Goal: Task Accomplishment & Management: Manage account settings

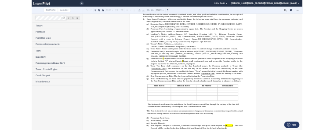
scroll to position [106, 0]
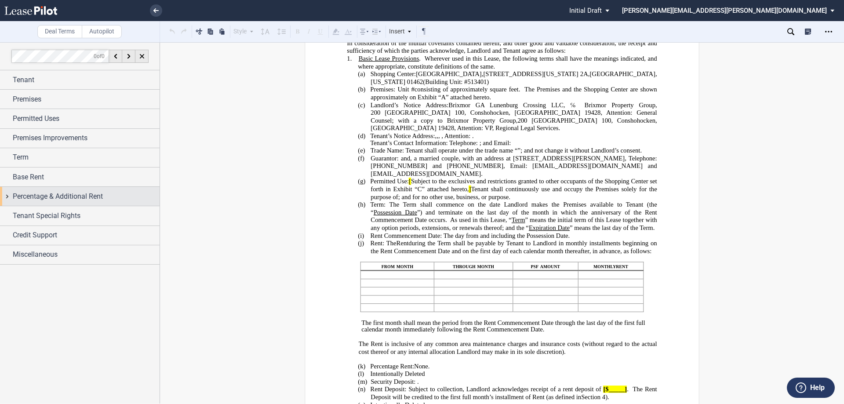
click at [49, 198] on span "Percentage & Additional Rent" at bounding box center [58, 196] width 90 height 11
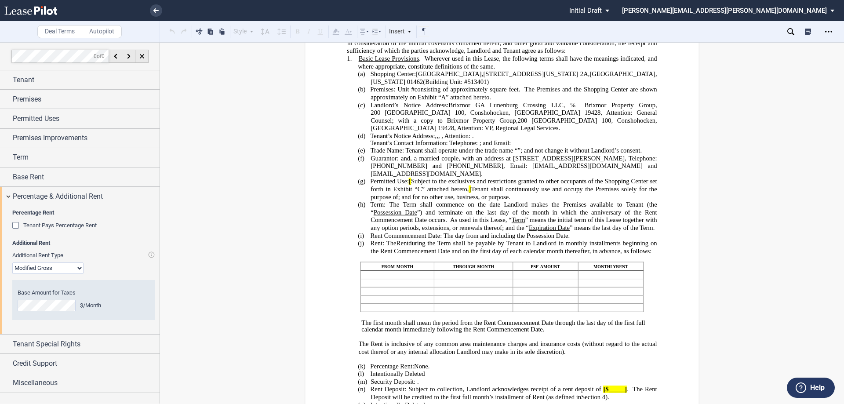
click at [74, 268] on select "Modified Gross Gross Triple Net" at bounding box center [47, 268] width 71 height 11
select select "triple net"
click at [12, 263] on select "Modified Gross Gross Triple Net" at bounding box center [47, 268] width 71 height 11
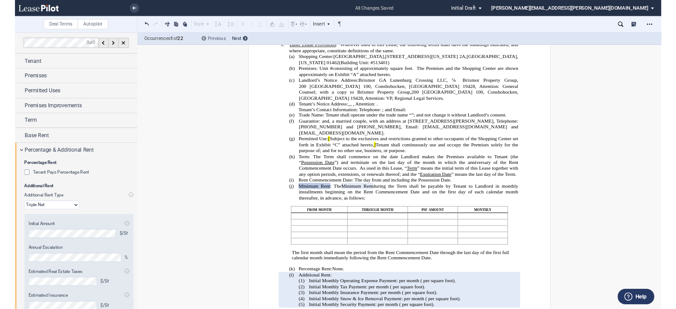
scroll to position [106, 0]
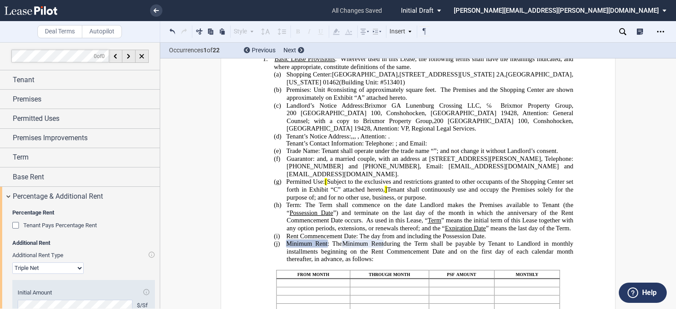
click at [74, 269] on select "Modified Gross Gross Triple Net" at bounding box center [47, 268] width 71 height 11
click at [12, 263] on select "Modified Gross Gross Triple Net" at bounding box center [47, 268] width 71 height 11
drag, startPoint x: 157, startPoint y: 175, endPoint x: 157, endPoint y: 186, distance: 11.0
click at [157, 190] on div at bounding box center [80, 175] width 160 height 267
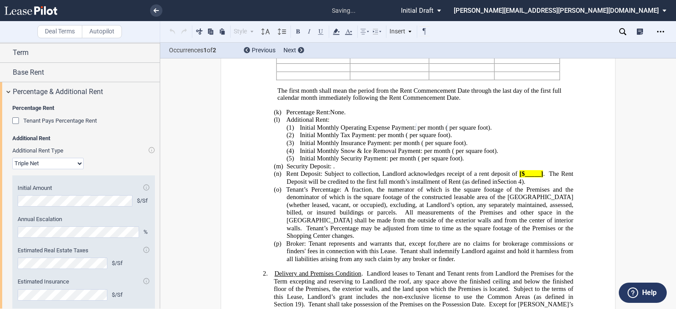
scroll to position [347, 0]
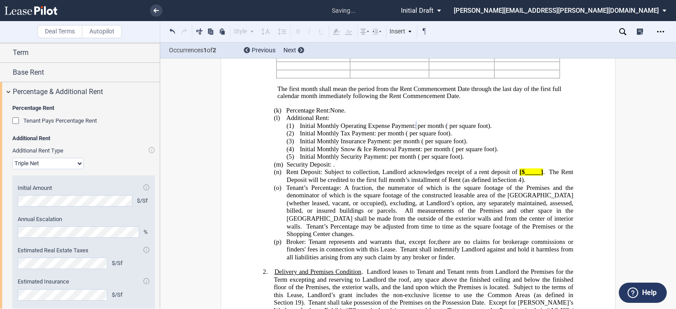
click at [13, 258] on div "Initial Amount $/Sf Annual Escalation % Estimated Real Estate Taxes $/Sf Estima…" at bounding box center [83, 273] width 142 height 197
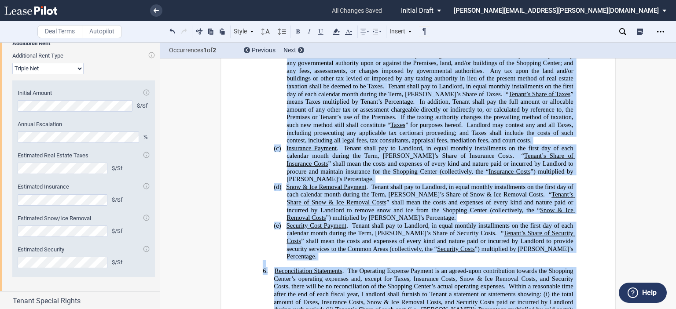
scroll to position [986, 0]
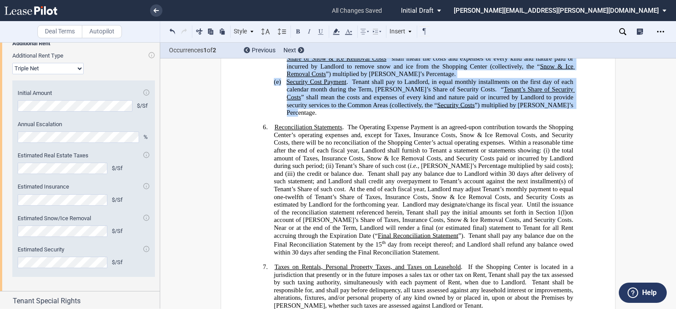
drag, startPoint x: 273, startPoint y: 124, endPoint x: 549, endPoint y: 111, distance: 276.5
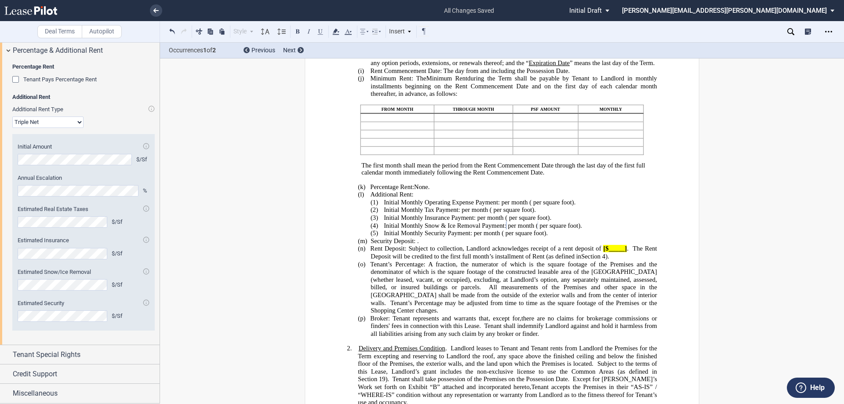
scroll to position [279, 0]
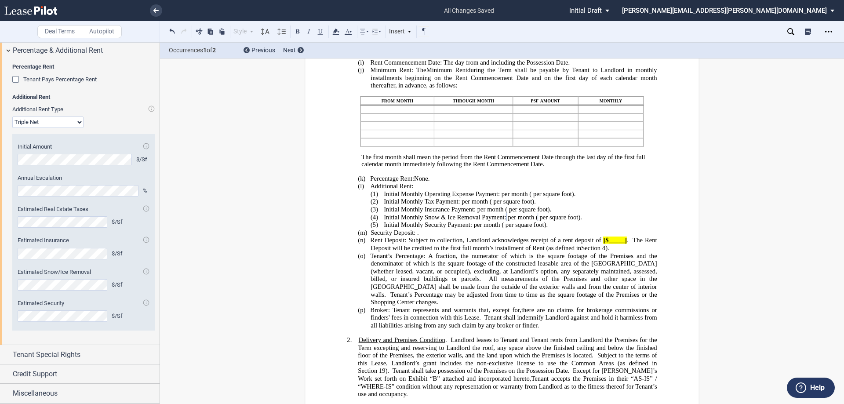
click at [371, 205] on span "(2)" at bounding box center [374, 201] width 7 height 7
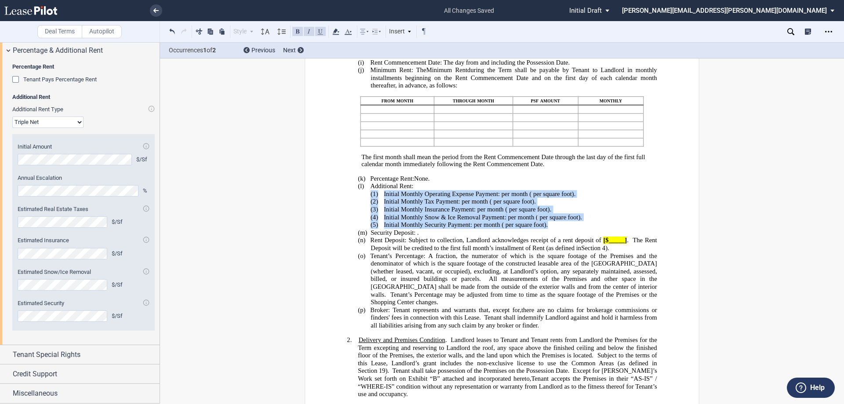
drag, startPoint x: 368, startPoint y: 219, endPoint x: 577, endPoint y: 245, distance: 211.0
click at [577, 229] on div "!!SET_LEVEL_1!! !!LEASE_LEVEL_2!! (l) Additional Rent: !!SET_LEVEL_2!! !!LEASE_…" at bounding box center [502, 206] width 310 height 47
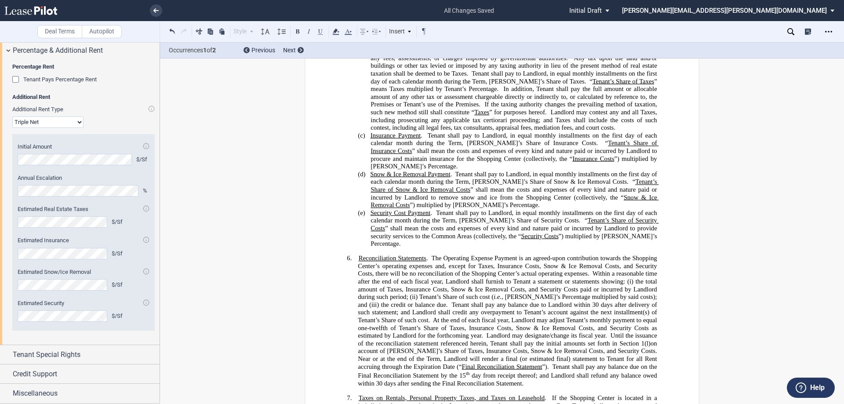
scroll to position [915, 0]
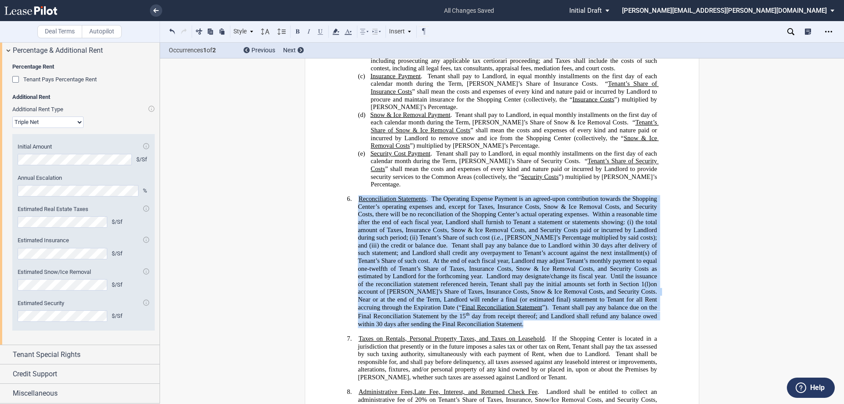
drag, startPoint x: 503, startPoint y: 324, endPoint x: 357, endPoint y: 202, distance: 190.2
click at [358, 202] on p "6. Reconciliation Statements . The Operating Expense Payment is an agreed-upon …" at bounding box center [507, 261] width 299 height 133
